Goal: Check status: Check status

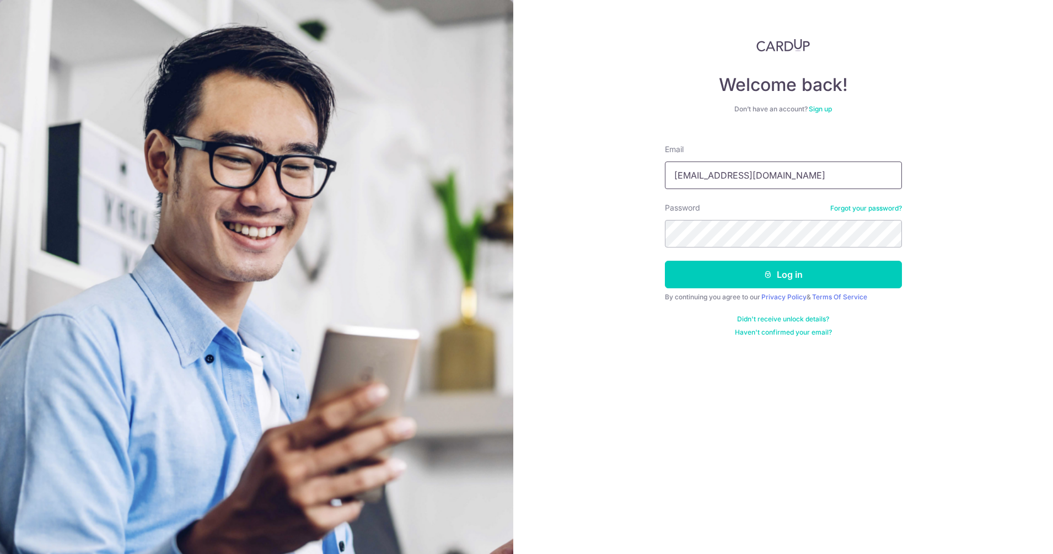
type input "[EMAIL_ADDRESS][DOMAIN_NAME]"
click at [792, 284] on button "Log in" at bounding box center [783, 275] width 237 height 28
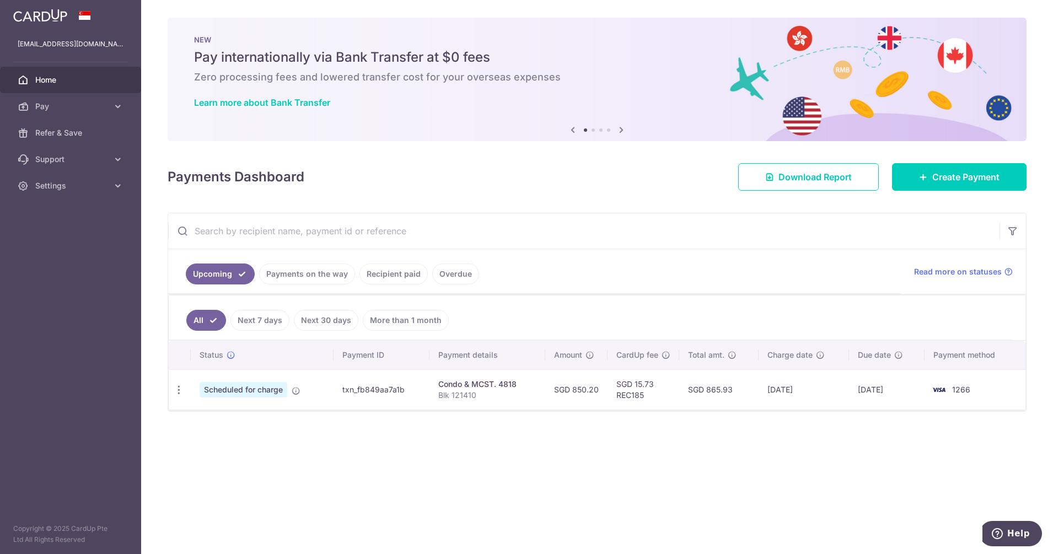
click at [383, 272] on link "Recipient paid" at bounding box center [393, 273] width 68 height 21
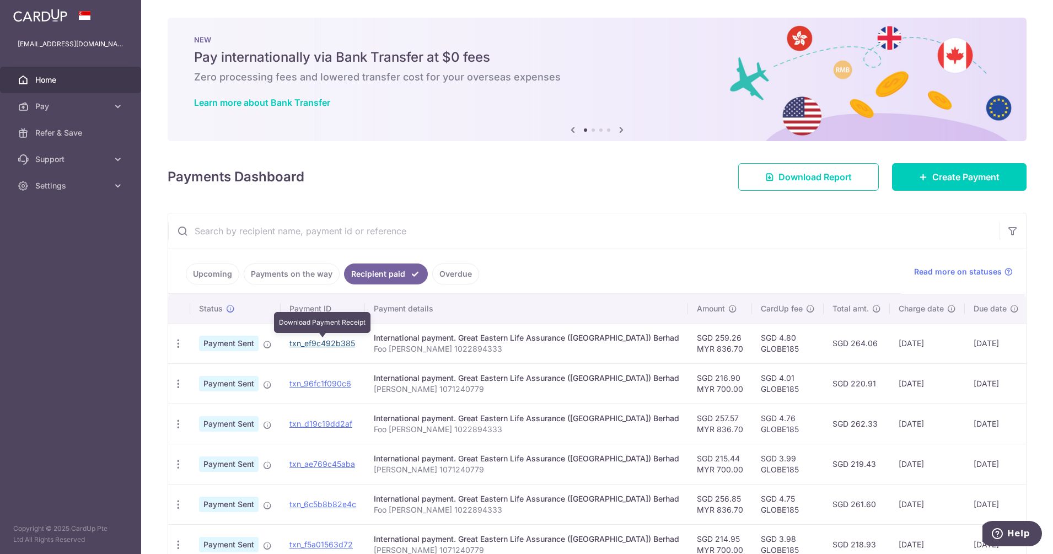
click at [335, 344] on link "txn_ef9c492b385" at bounding box center [322, 342] width 66 height 9
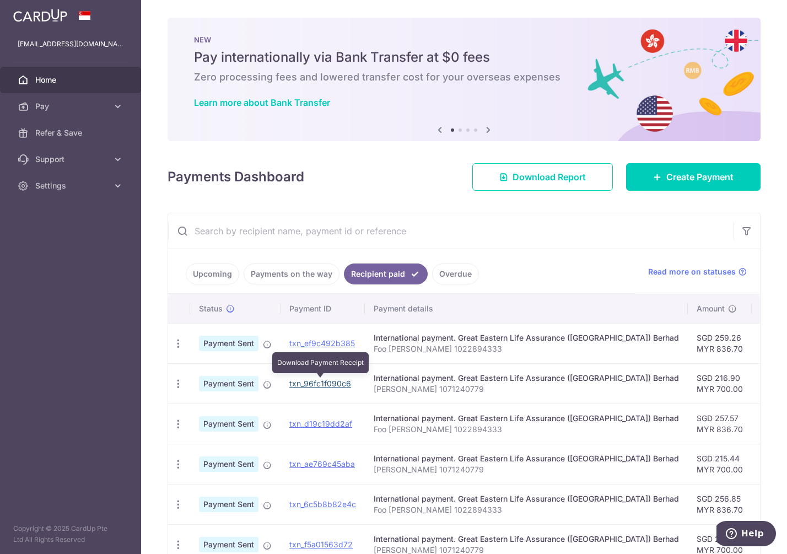
click at [308, 381] on link "txn_96fc1f090c6" at bounding box center [320, 383] width 62 height 9
